Goal: Transaction & Acquisition: Purchase product/service

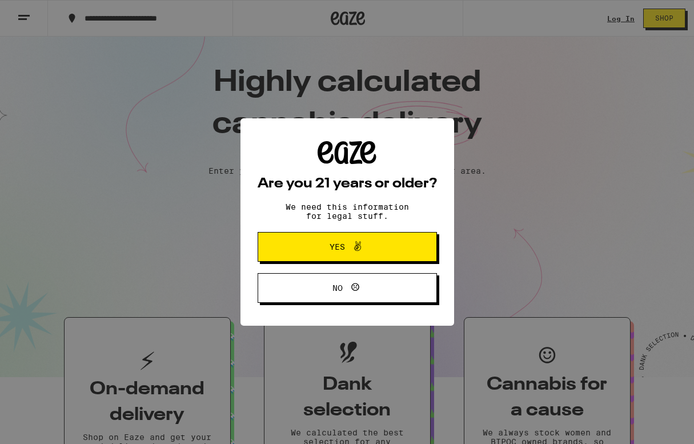
click at [324, 248] on span "Yes" at bounding box center [347, 246] width 87 height 15
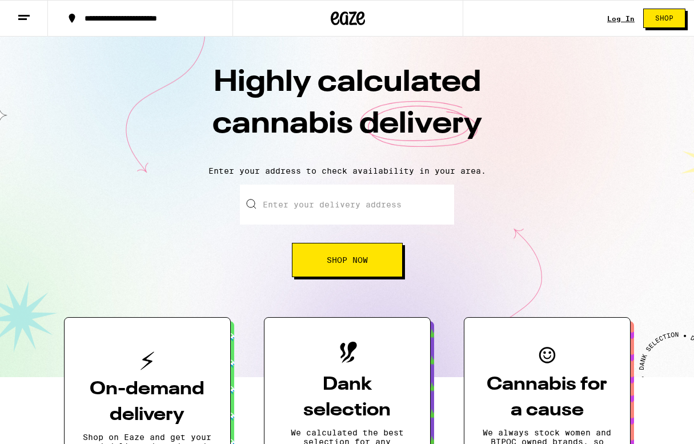
click at [294, 207] on input "Enter your delivery address" at bounding box center [347, 204] width 214 height 40
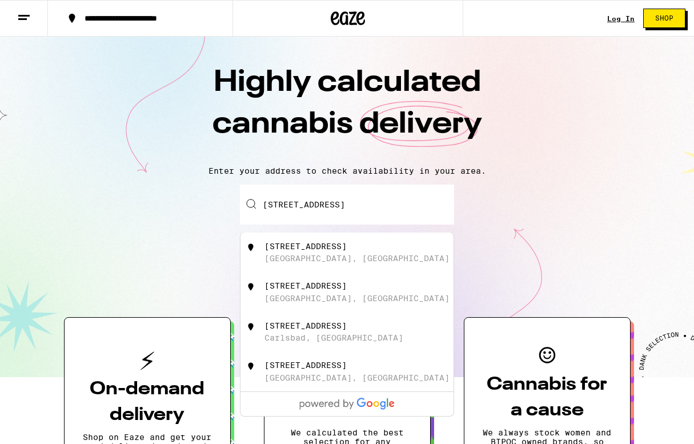
click at [295, 248] on div "[STREET_ADDRESS]" at bounding box center [305, 246] width 82 height 9
type input "[STREET_ADDRESS]"
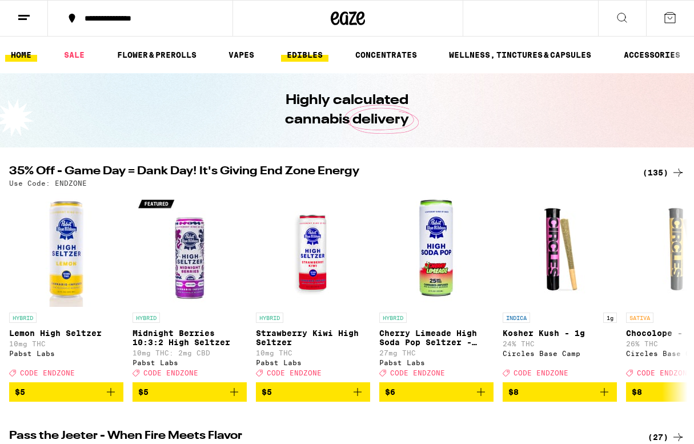
click at [307, 55] on link "EDIBLES" at bounding box center [304, 55] width 47 height 14
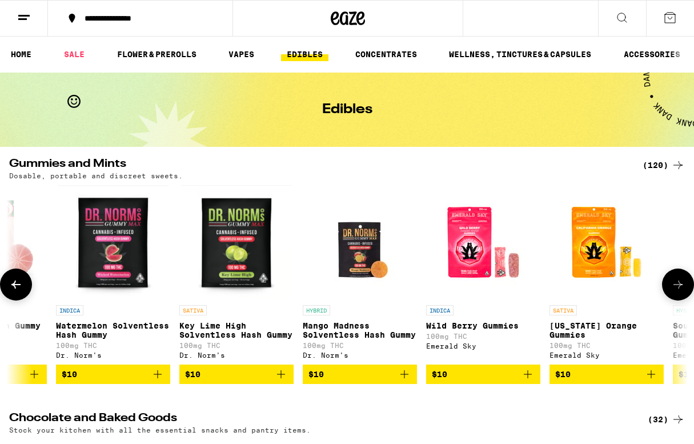
scroll to position [0, 1064]
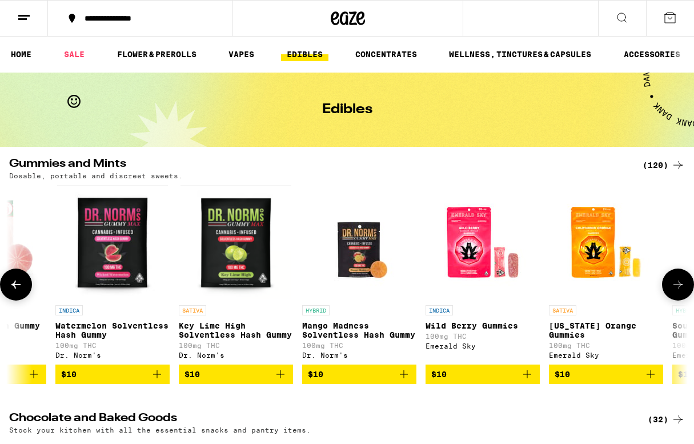
click at [457, 375] on span "$10" at bounding box center [482, 374] width 103 height 14
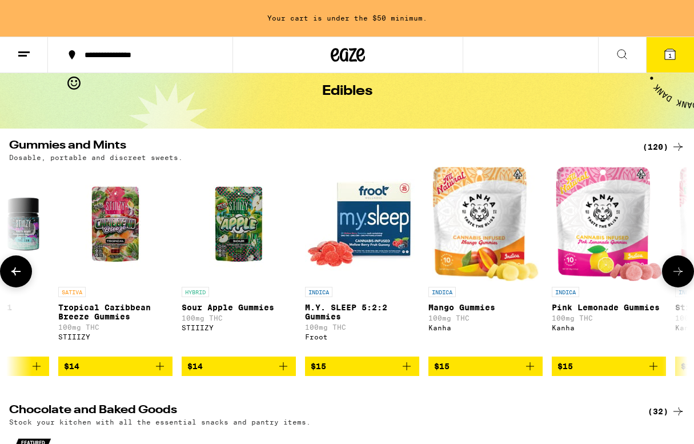
scroll to position [0, 3312]
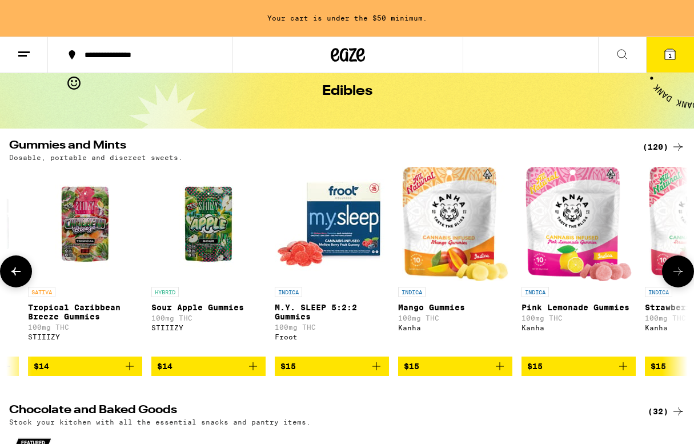
click at [467, 371] on span "$15" at bounding box center [455, 366] width 103 height 14
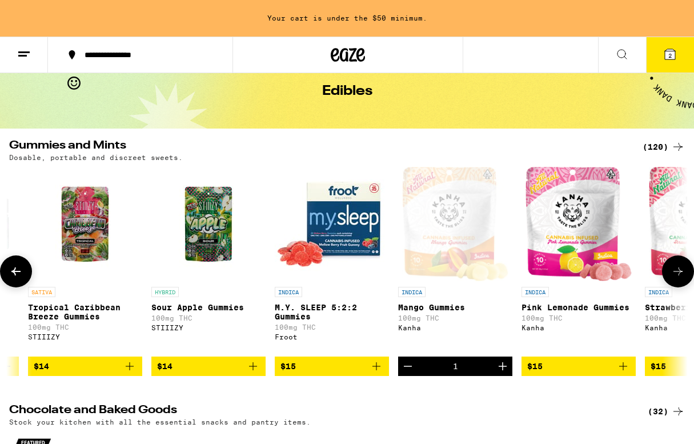
click at [467, 371] on div "1" at bounding box center [455, 365] width 114 height 19
click at [502, 373] on icon "Increment" at bounding box center [503, 366] width 14 height 14
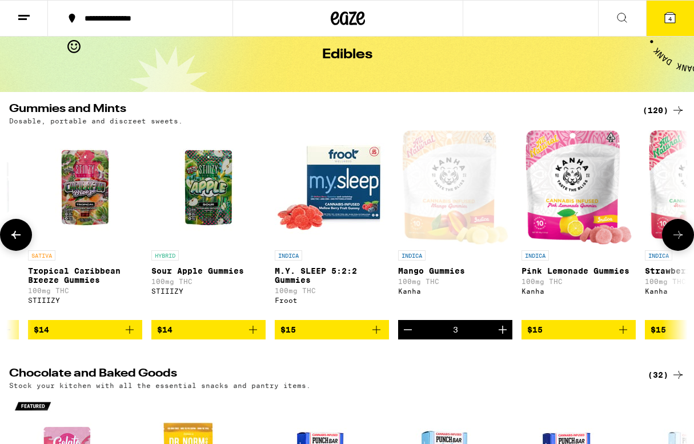
drag, startPoint x: 568, startPoint y: 263, endPoint x: 457, endPoint y: 251, distance: 112.0
click at [457, 251] on link "INDICA Mango Gummies 100mg THC Kanha" at bounding box center [455, 225] width 114 height 190
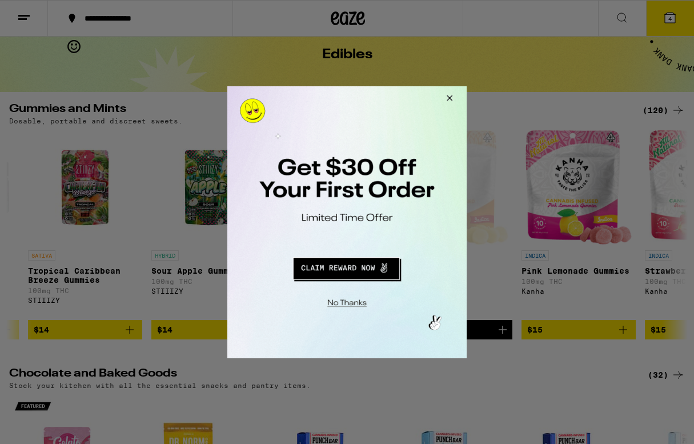
click at [452, 97] on button "Close Modal" at bounding box center [447, 99] width 31 height 27
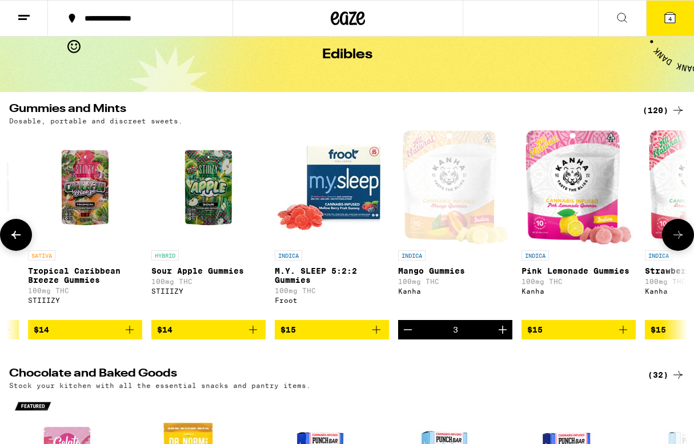
click at [676, 232] on button at bounding box center [678, 235] width 32 height 32
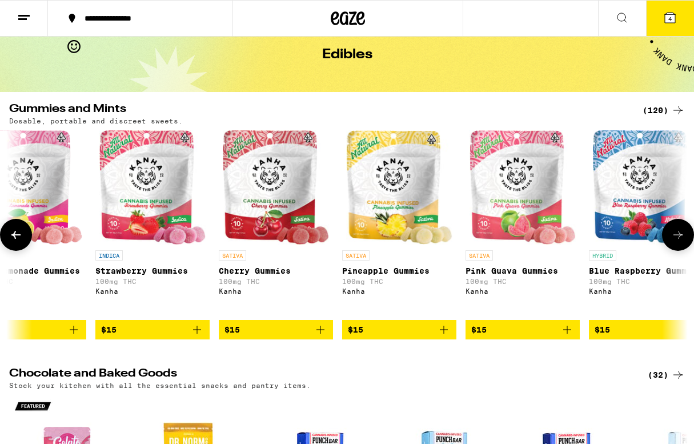
scroll to position [0, 3863]
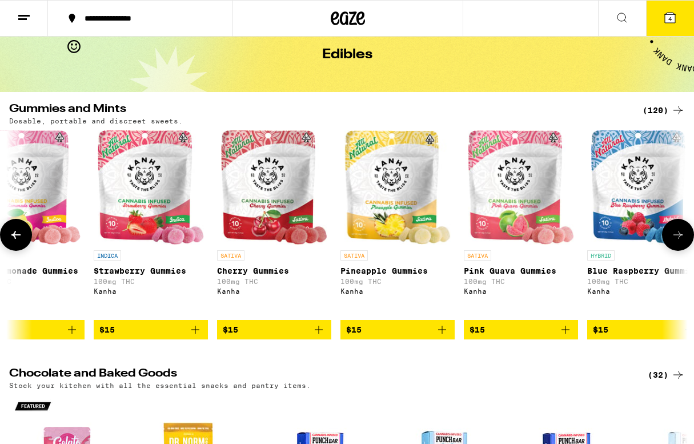
click at [673, 238] on icon at bounding box center [678, 235] width 14 height 14
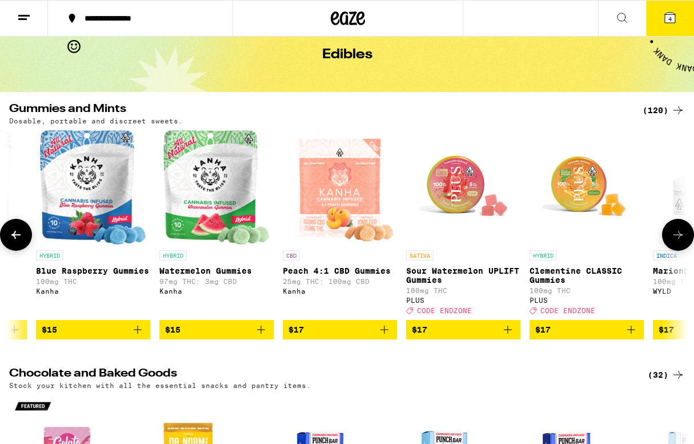
click at [673, 239] on icon at bounding box center [678, 235] width 14 height 14
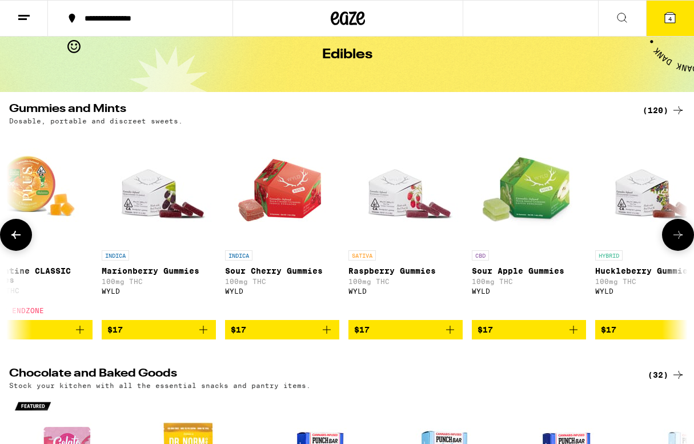
click at [673, 239] on icon at bounding box center [678, 235] width 14 height 14
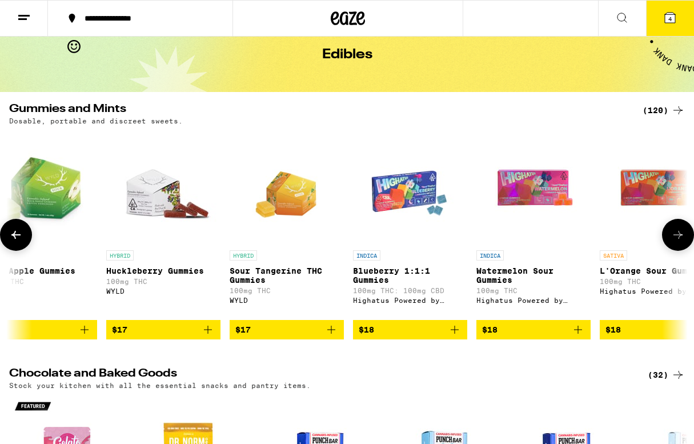
scroll to position [0, 5517]
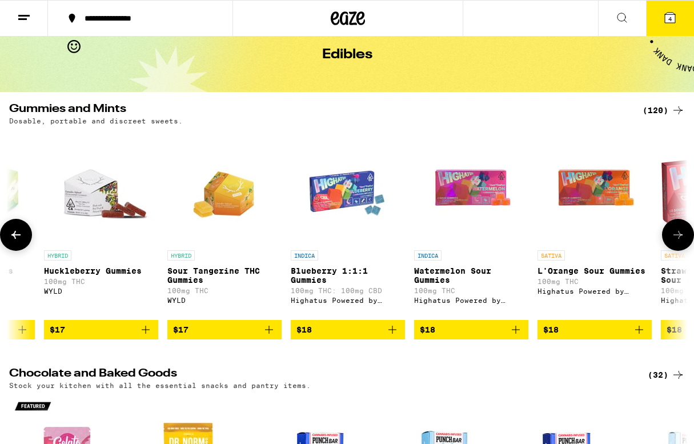
click at [673, 238] on icon at bounding box center [678, 235] width 14 height 14
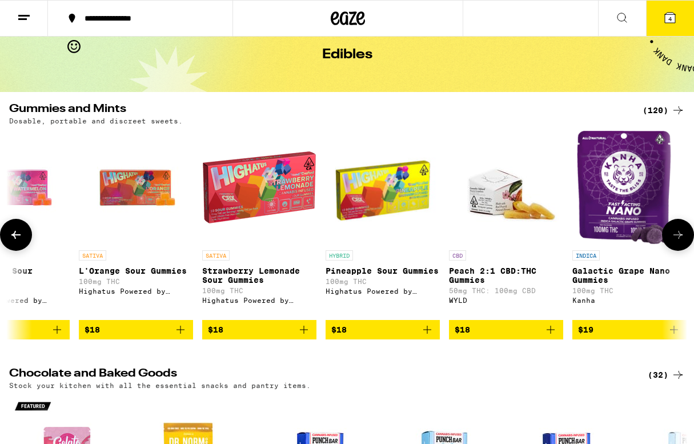
scroll to position [0, 6068]
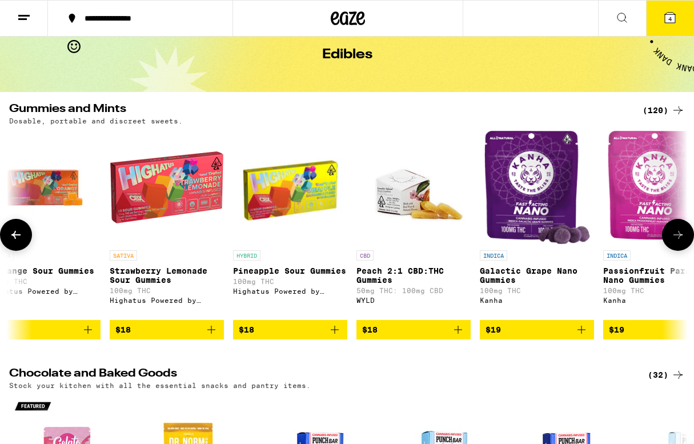
click at [673, 238] on icon at bounding box center [678, 235] width 14 height 14
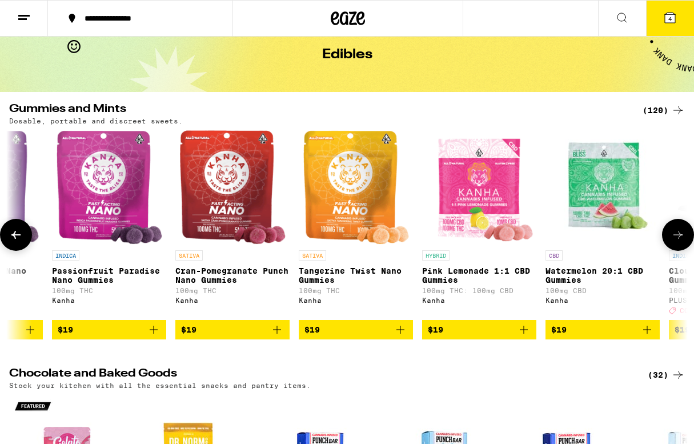
click at [673, 238] on icon at bounding box center [678, 235] width 14 height 14
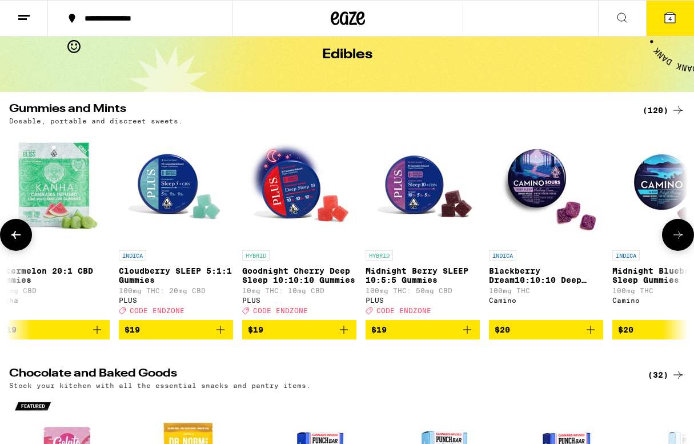
scroll to position [0, 7170]
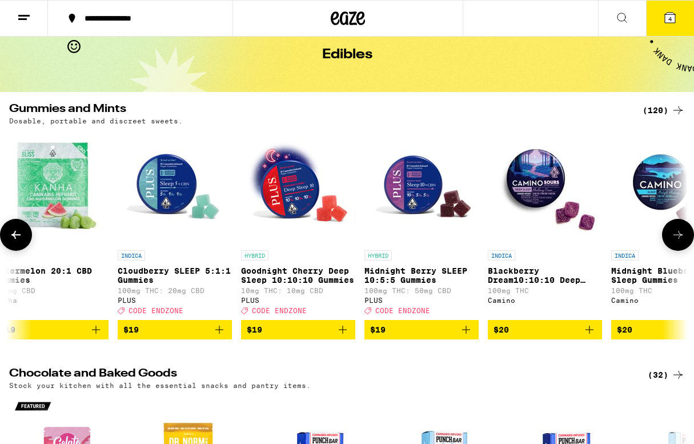
click at [673, 238] on icon at bounding box center [678, 235] width 14 height 14
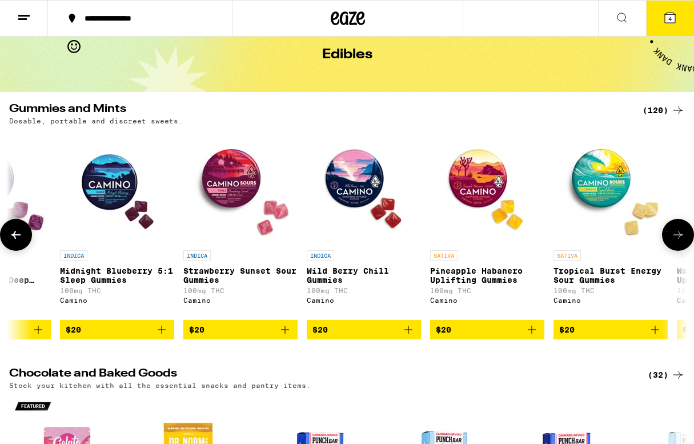
click at [673, 239] on icon at bounding box center [678, 235] width 14 height 14
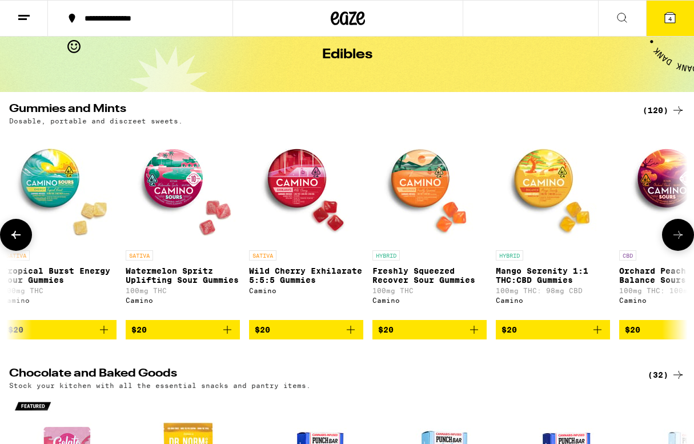
click at [673, 239] on icon at bounding box center [678, 235] width 14 height 14
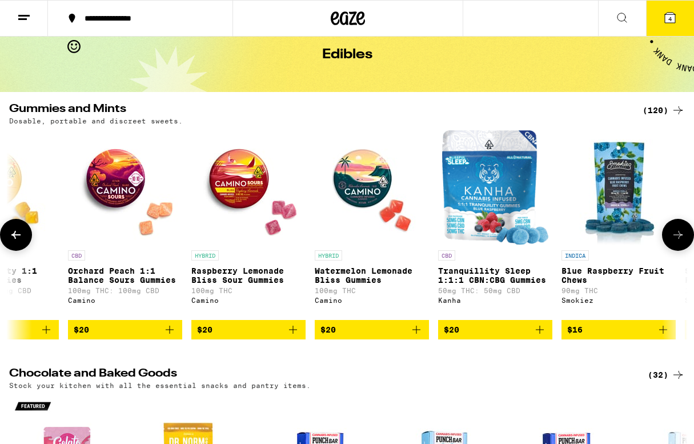
click at [673, 239] on icon at bounding box center [678, 235] width 14 height 14
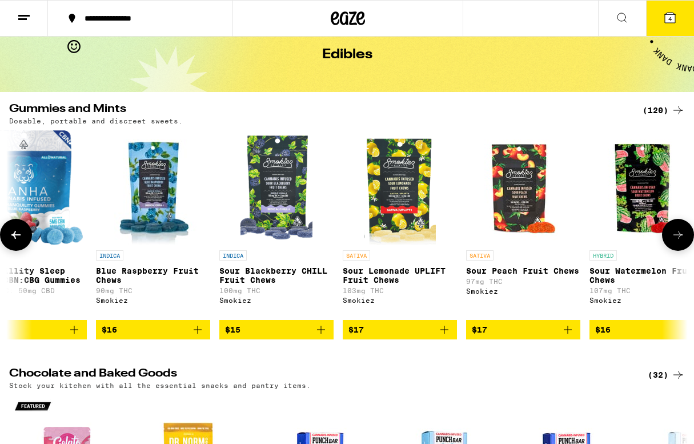
scroll to position [0, 9375]
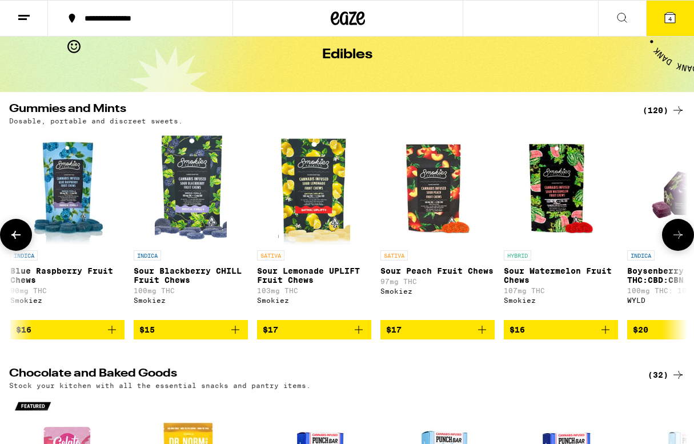
click at [667, 237] on button at bounding box center [678, 235] width 32 height 32
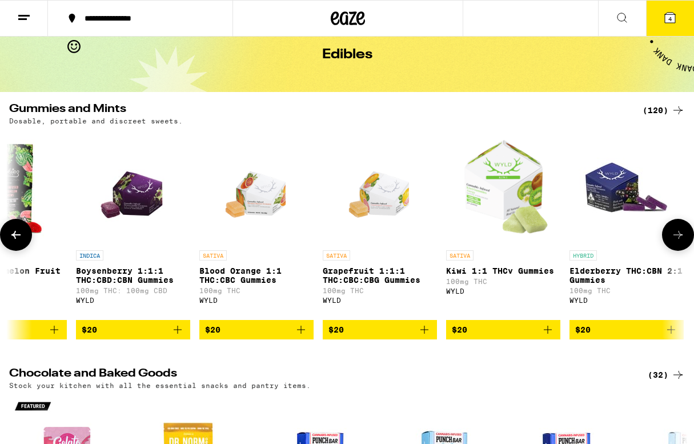
click at [671, 238] on button at bounding box center [678, 235] width 32 height 32
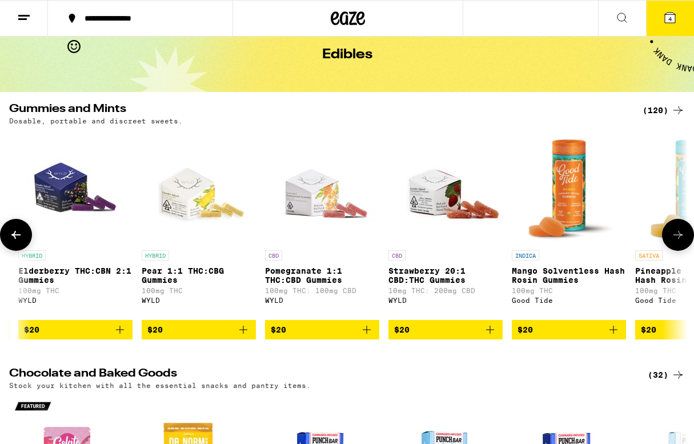
click at [671, 238] on button at bounding box center [678, 235] width 32 height 32
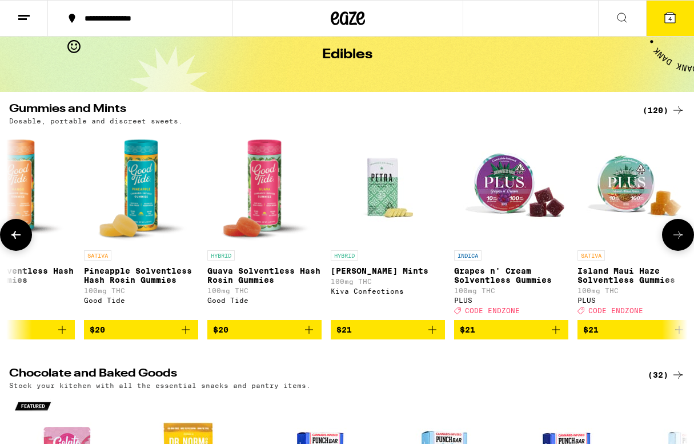
click at [671, 238] on button at bounding box center [678, 235] width 32 height 32
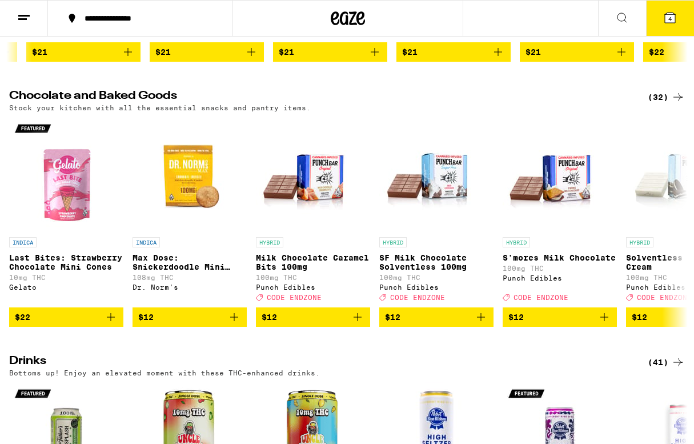
scroll to position [364, 0]
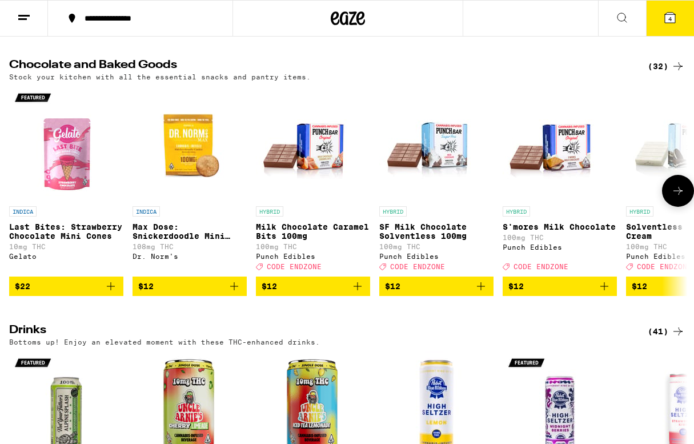
click at [674, 194] on button at bounding box center [678, 191] width 32 height 32
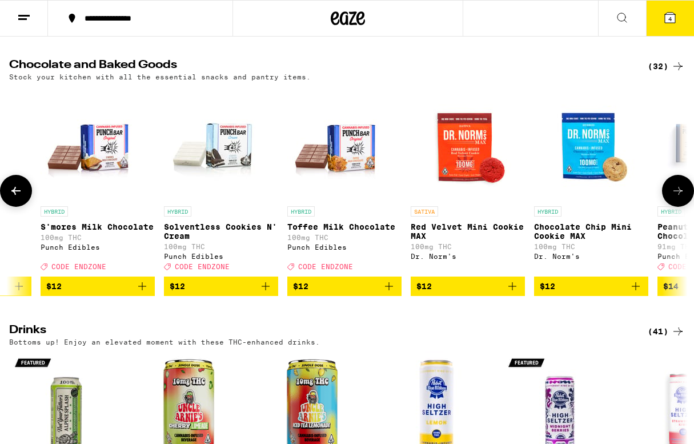
scroll to position [0, 551]
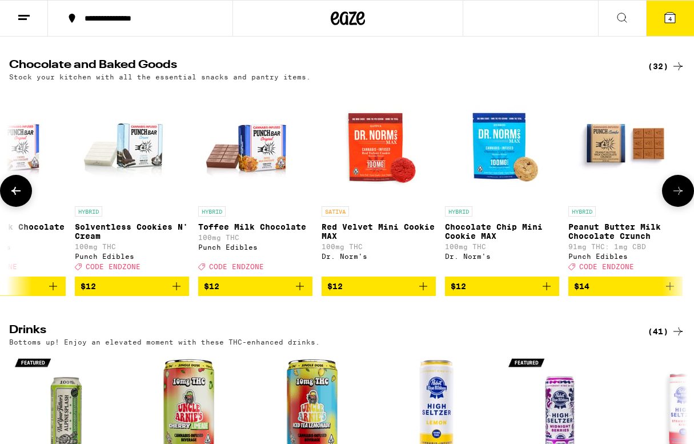
click at [674, 194] on button at bounding box center [678, 191] width 32 height 32
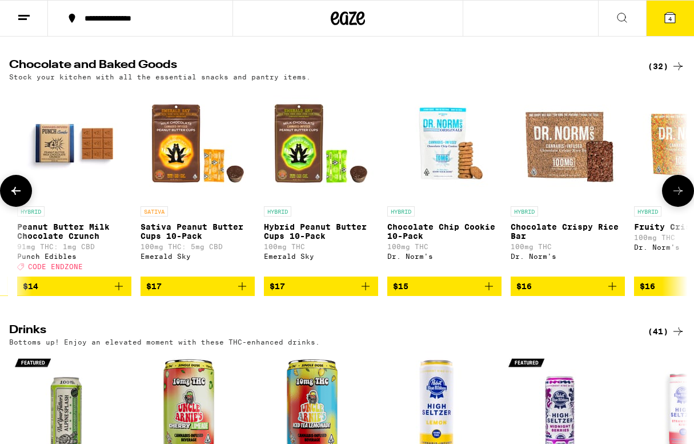
click at [674, 194] on button at bounding box center [678, 191] width 32 height 32
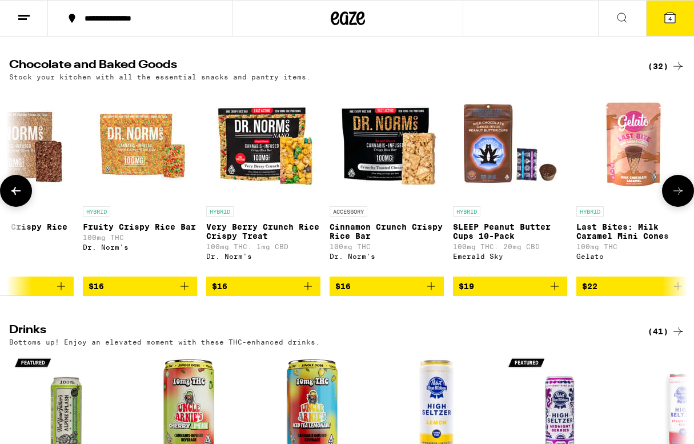
click at [674, 194] on button at bounding box center [678, 191] width 32 height 32
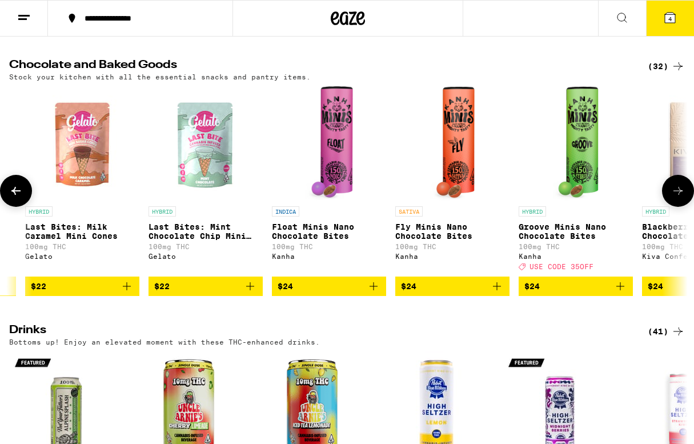
click at [674, 195] on button at bounding box center [678, 191] width 32 height 32
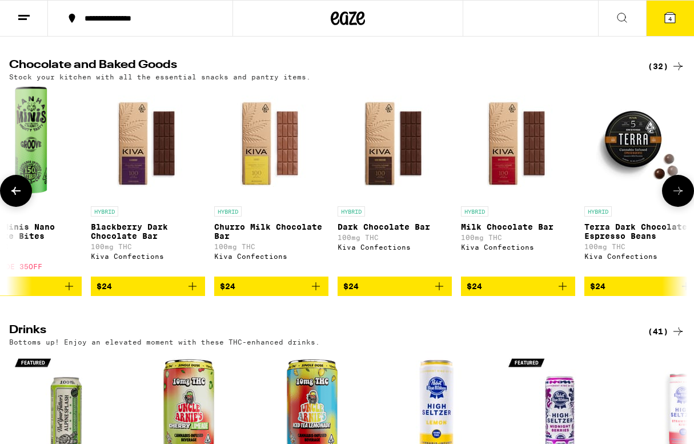
click at [674, 195] on button at bounding box center [678, 191] width 32 height 32
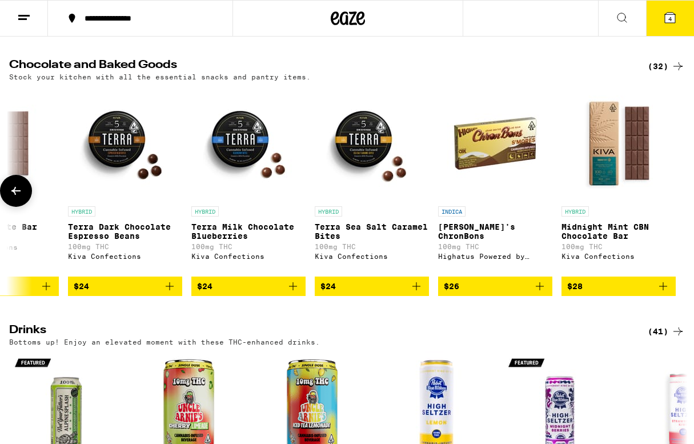
click at [674, 195] on div at bounding box center [678, 191] width 32 height 32
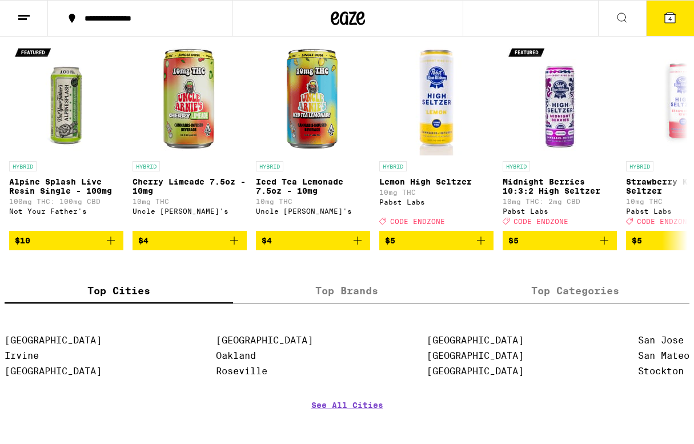
scroll to position [675, 0]
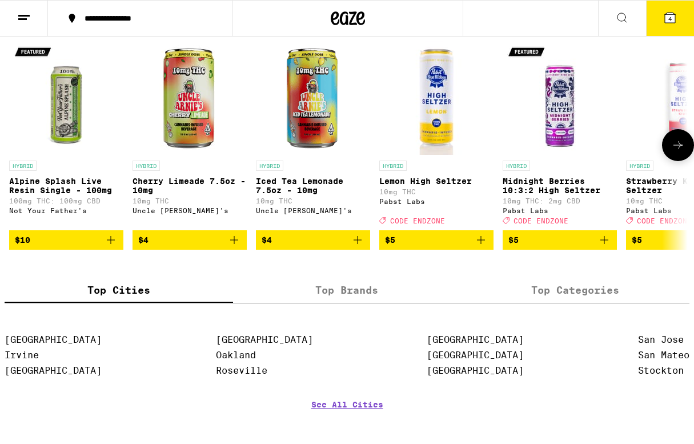
click at [671, 152] on icon at bounding box center [678, 145] width 14 height 14
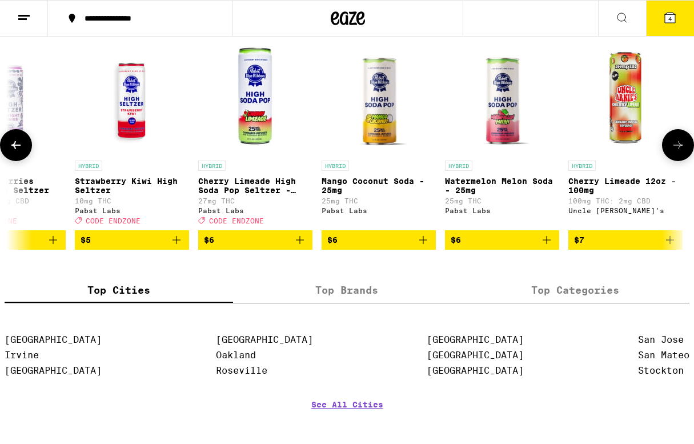
click at [671, 152] on icon at bounding box center [678, 145] width 14 height 14
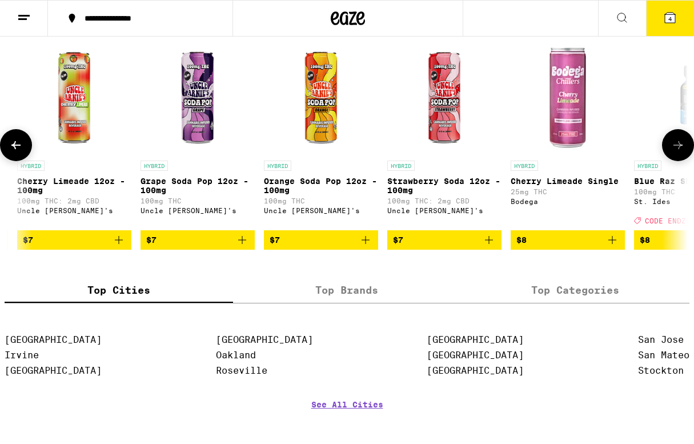
click at [671, 152] on icon at bounding box center [678, 145] width 14 height 14
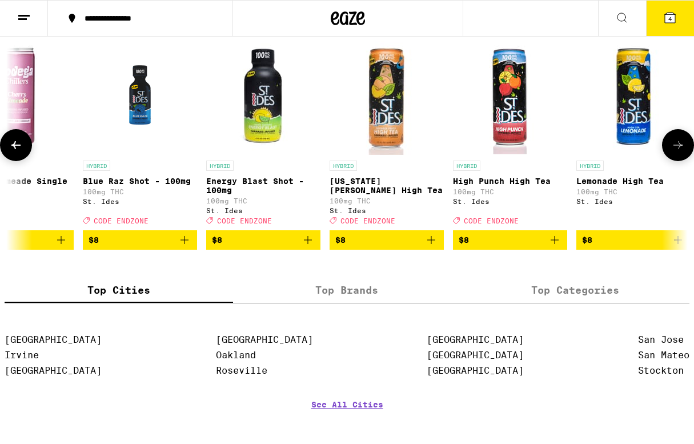
click at [671, 152] on icon at bounding box center [678, 145] width 14 height 14
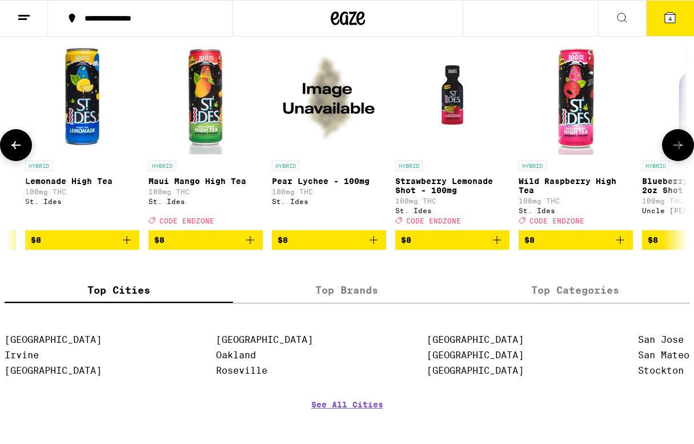
click at [671, 152] on icon at bounding box center [678, 145] width 14 height 14
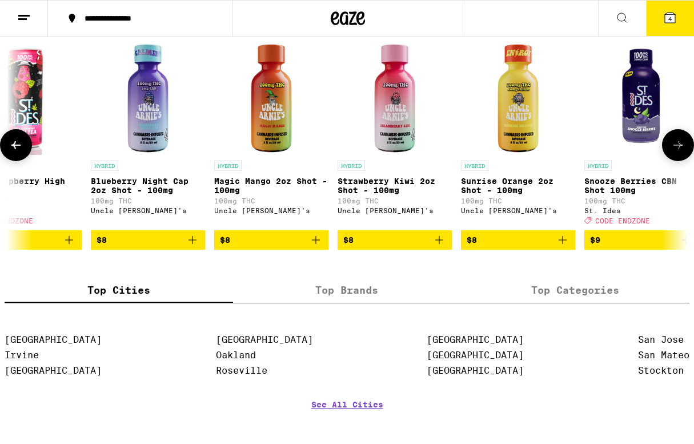
click at [671, 152] on icon at bounding box center [678, 145] width 14 height 14
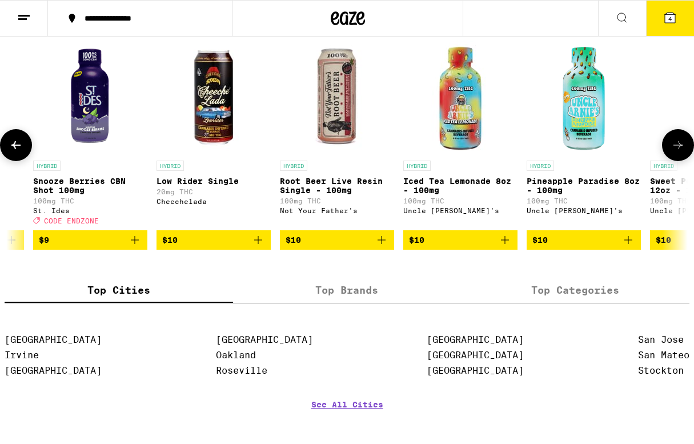
click at [671, 152] on icon at bounding box center [678, 145] width 14 height 14
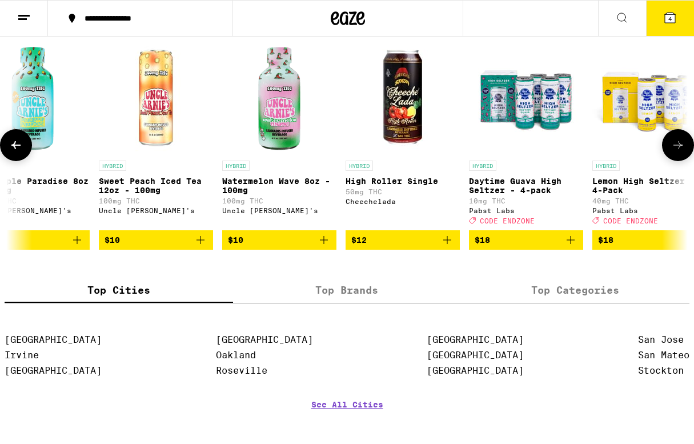
click at [671, 152] on icon at bounding box center [678, 145] width 14 height 14
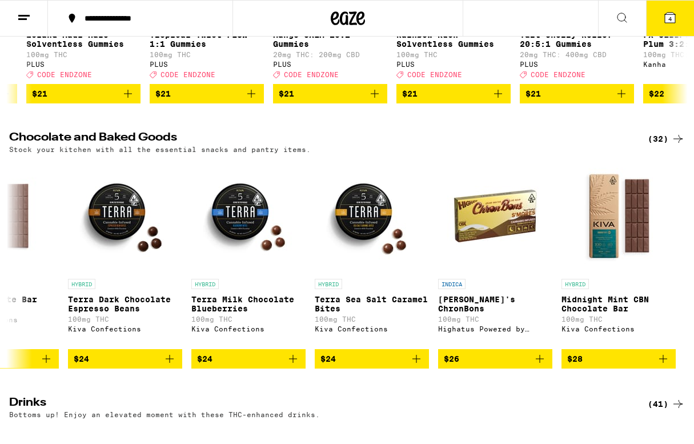
scroll to position [286, 0]
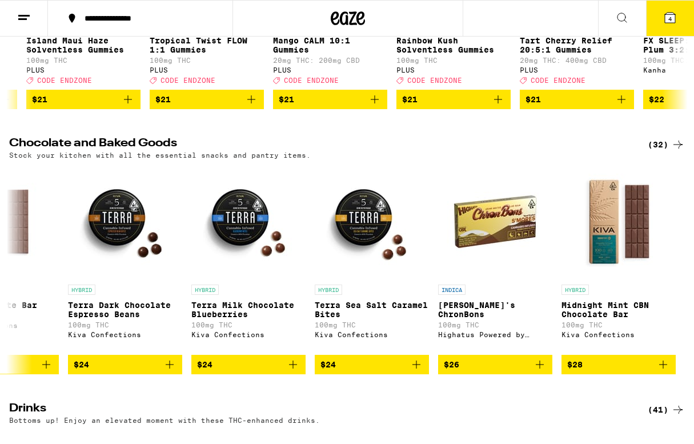
click at [528, 19] on div "**********" at bounding box center [347, 18] width 694 height 37
click at [626, 17] on icon at bounding box center [622, 18] width 14 height 14
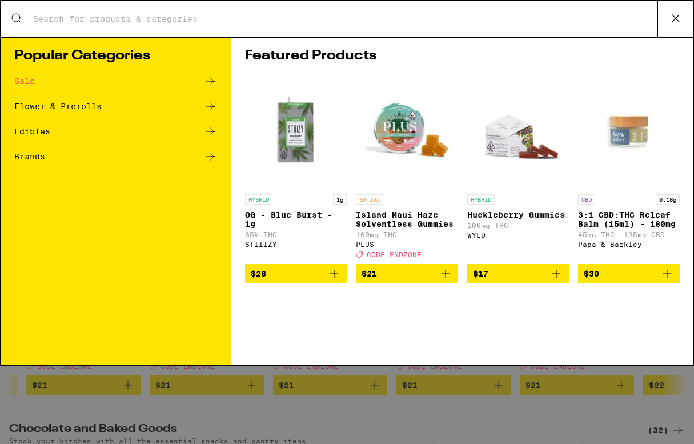
scroll to position [0, 0]
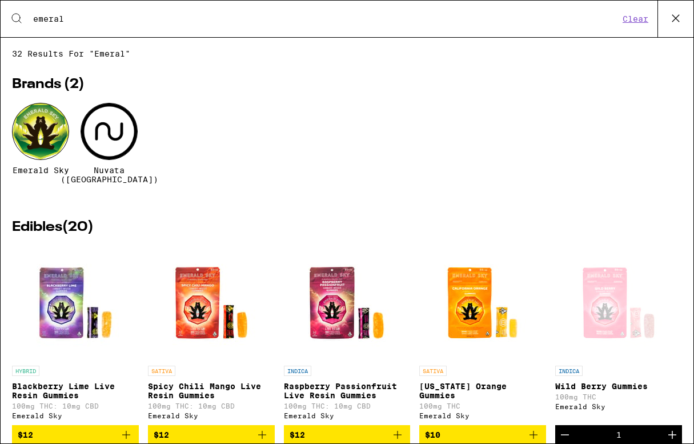
type input "emerald"
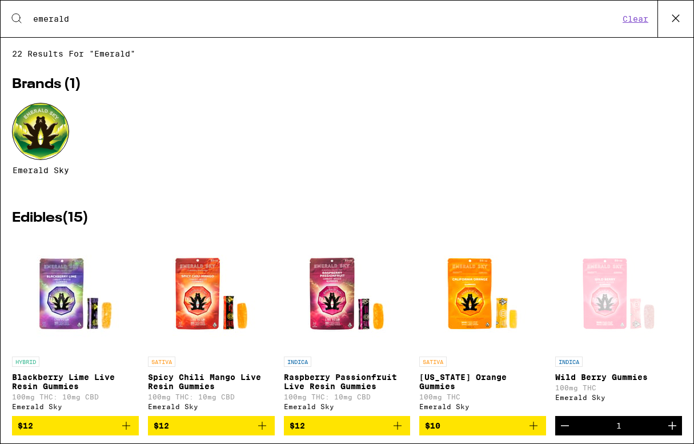
drag, startPoint x: 231, startPoint y: 52, endPoint x: 27, endPoint y: 142, distance: 223.5
click at [27, 142] on div at bounding box center [40, 131] width 57 height 57
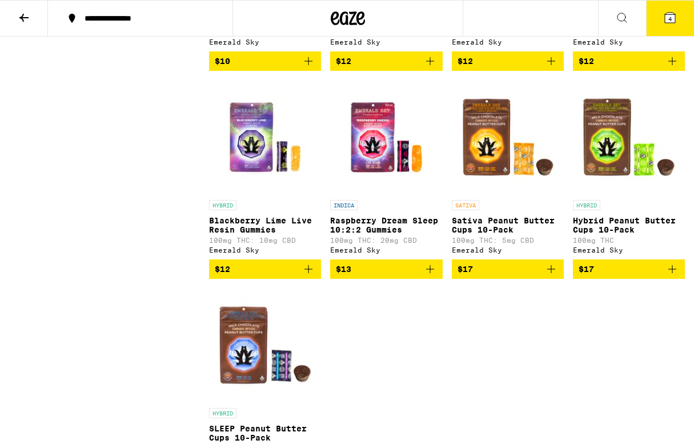
scroll to position [702, 0]
click at [633, 231] on p "Hybrid Peanut Butter Cups 10-Pack" at bounding box center [629, 225] width 112 height 18
click at [491, 231] on p "Sativa Peanut Butter Cups 10-Pack" at bounding box center [508, 225] width 112 height 18
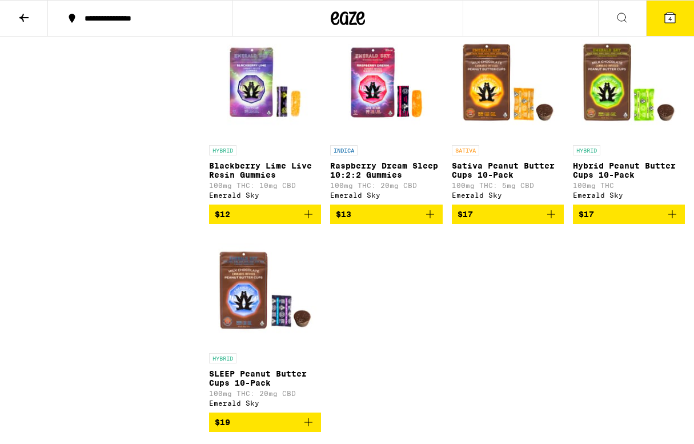
scroll to position [780, 0]
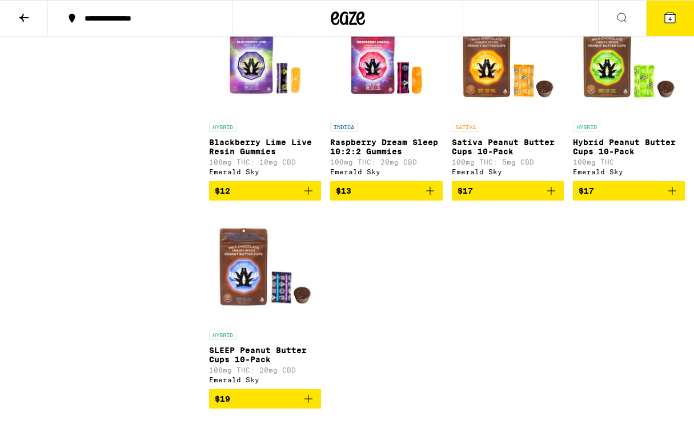
click at [605, 198] on span "$17" at bounding box center [629, 191] width 101 height 14
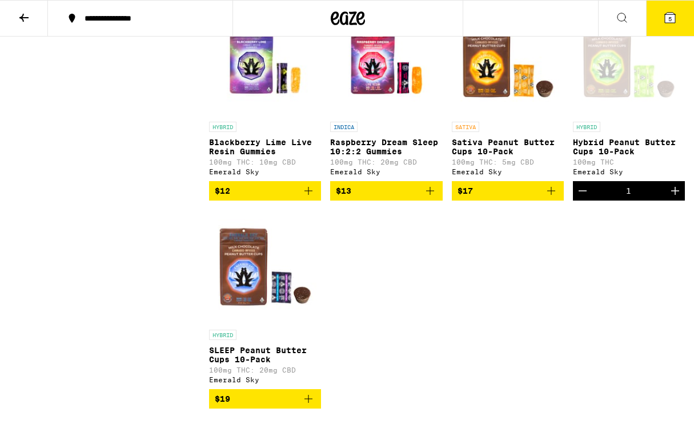
click at [673, 198] on icon "Increment" at bounding box center [675, 191] width 14 height 14
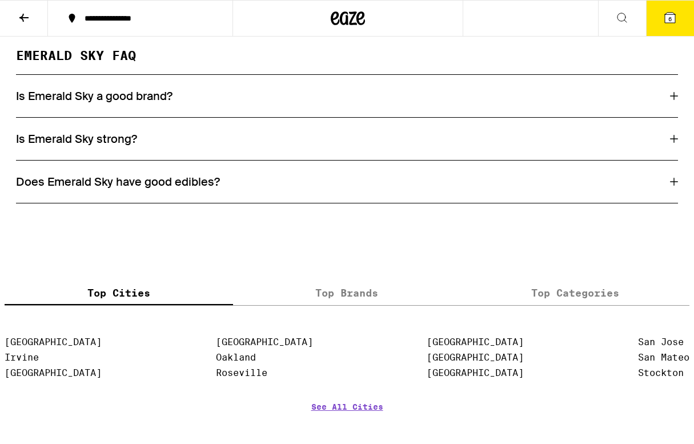
scroll to position [1241, 0]
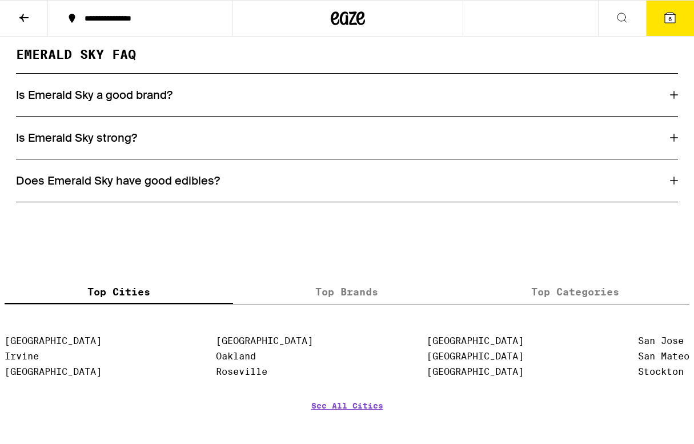
click at [672, 184] on icon at bounding box center [674, 180] width 8 height 8
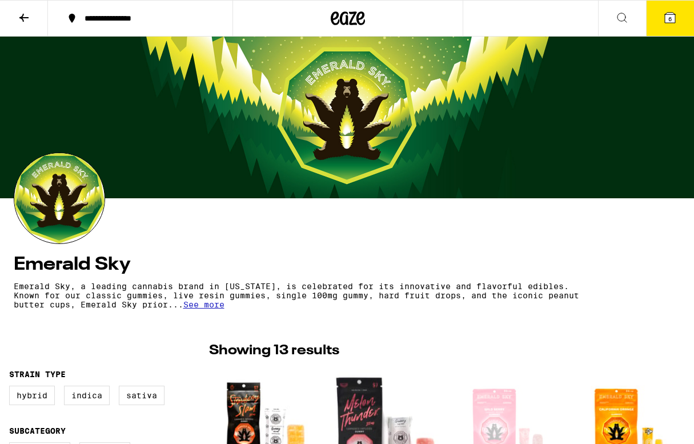
scroll to position [0, 0]
click at [667, 17] on icon at bounding box center [670, 18] width 10 height 10
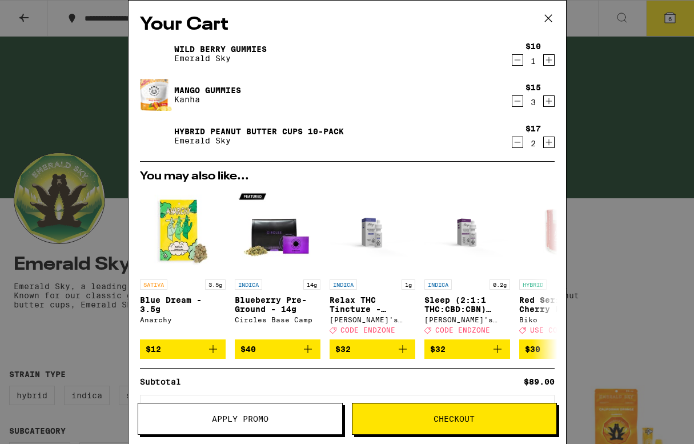
click at [548, 99] on icon "Increment" at bounding box center [549, 101] width 10 height 14
click at [551, 143] on icon "Increment" at bounding box center [548, 142] width 6 height 6
click at [549, 17] on icon at bounding box center [547, 18] width 7 height 7
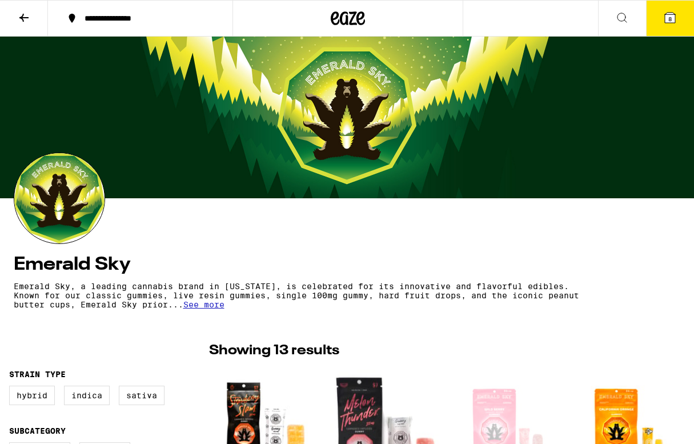
click at [620, 13] on icon at bounding box center [622, 18] width 14 height 14
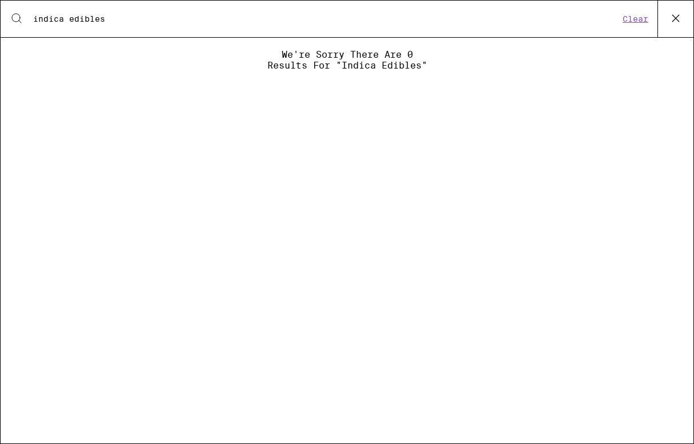
type input "indica edibles"
click at [679, 16] on icon at bounding box center [675, 18] width 17 height 17
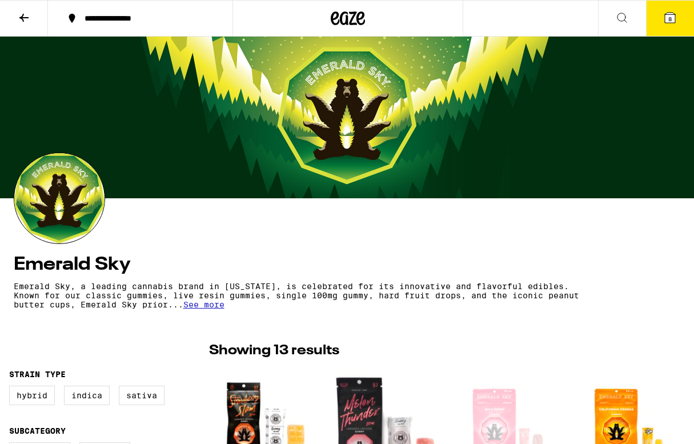
click at [23, 15] on icon at bounding box center [23, 18] width 9 height 8
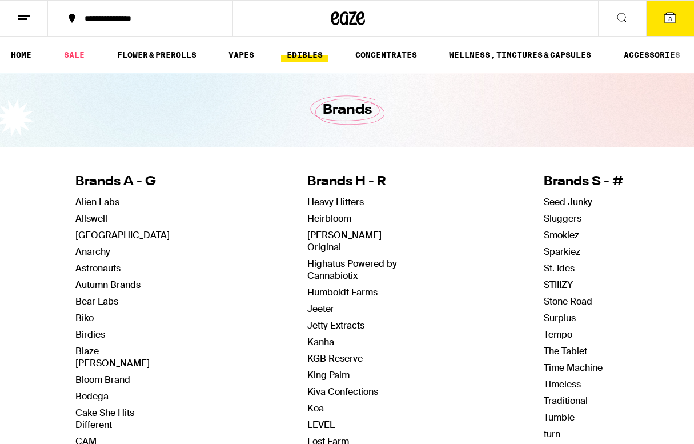
click at [313, 52] on link "EDIBLES" at bounding box center [304, 55] width 47 height 14
